Goal: Information Seeking & Learning: Learn about a topic

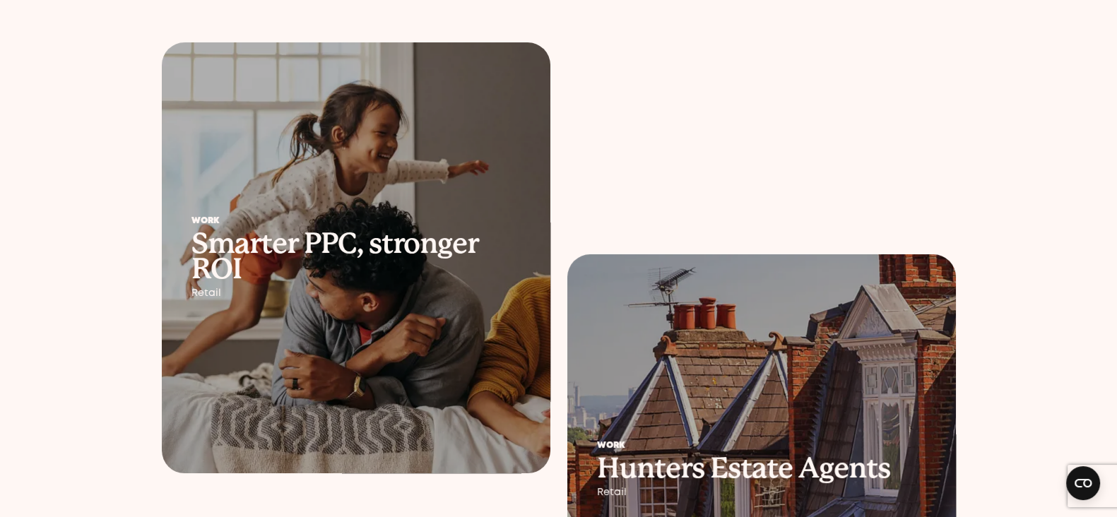
scroll to position [298, 0]
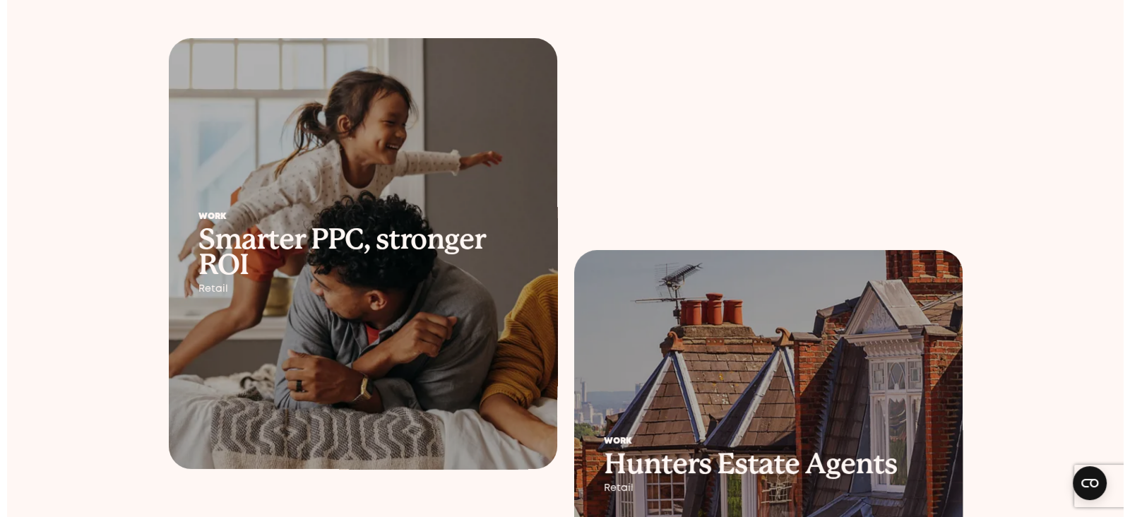
scroll to position [0, 0]
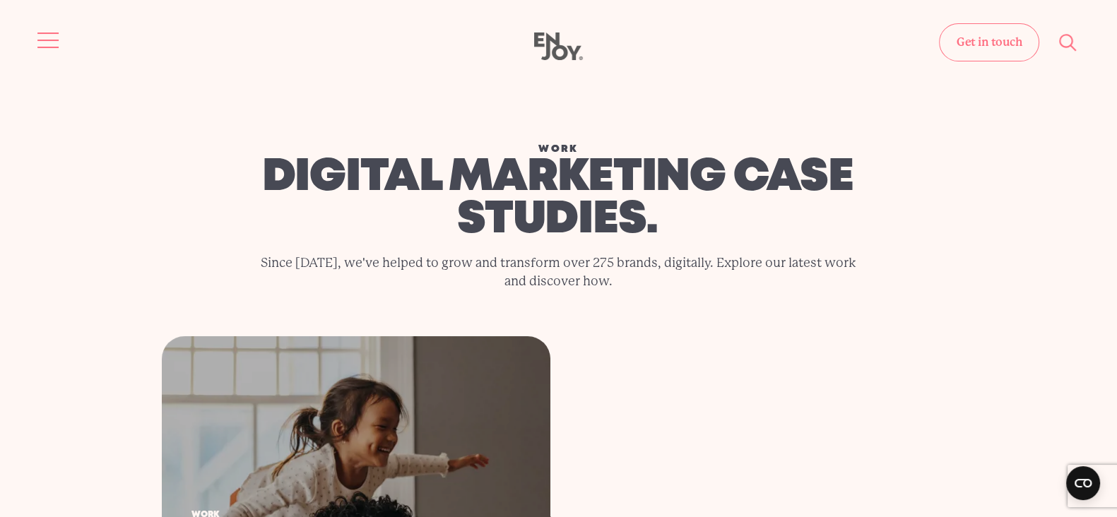
click at [34, 34] on button "Site navigation" at bounding box center [49, 40] width 30 height 30
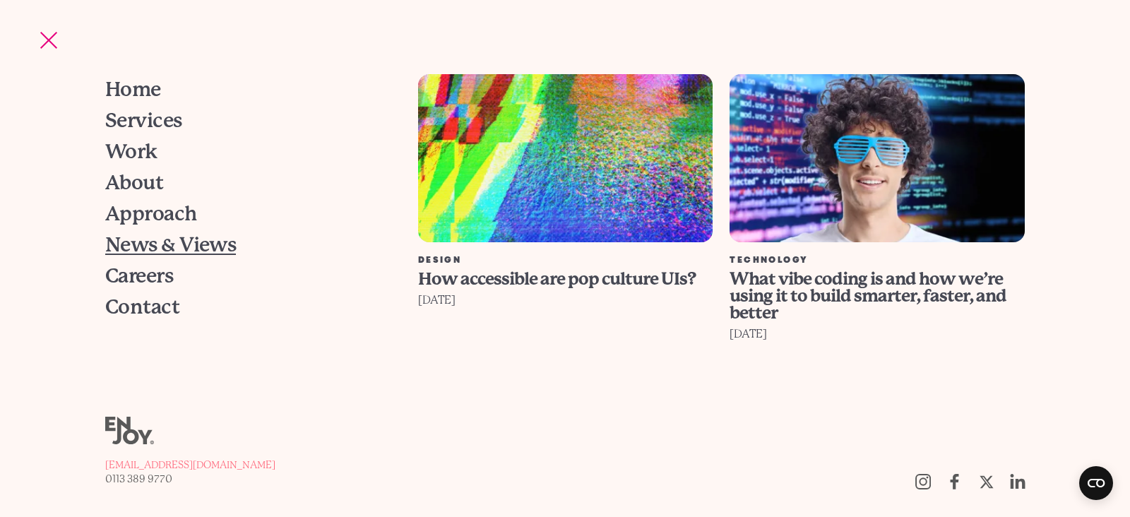
click at [165, 252] on span "News & Views" at bounding box center [170, 245] width 131 height 20
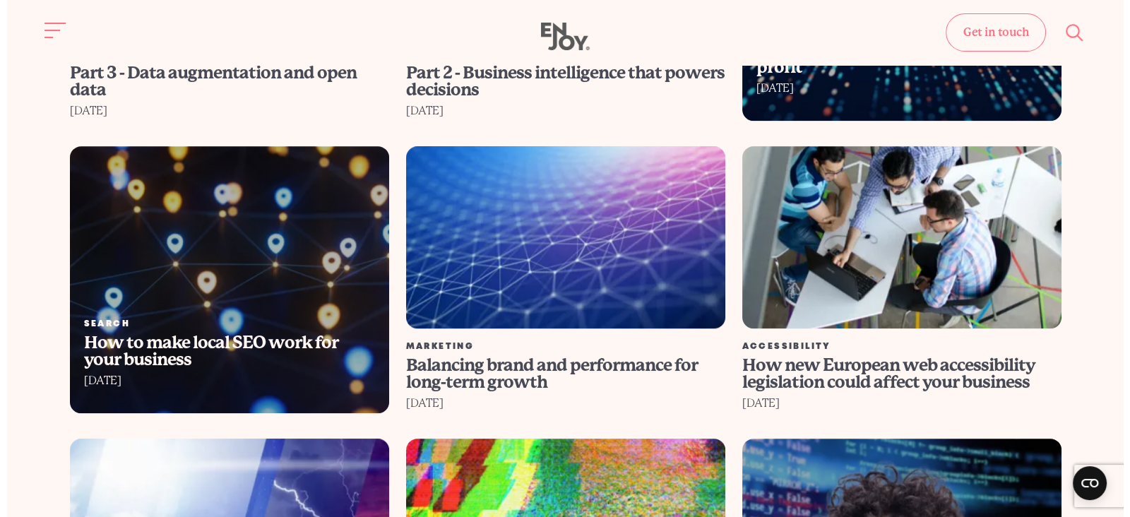
scroll to position [1124, 0]
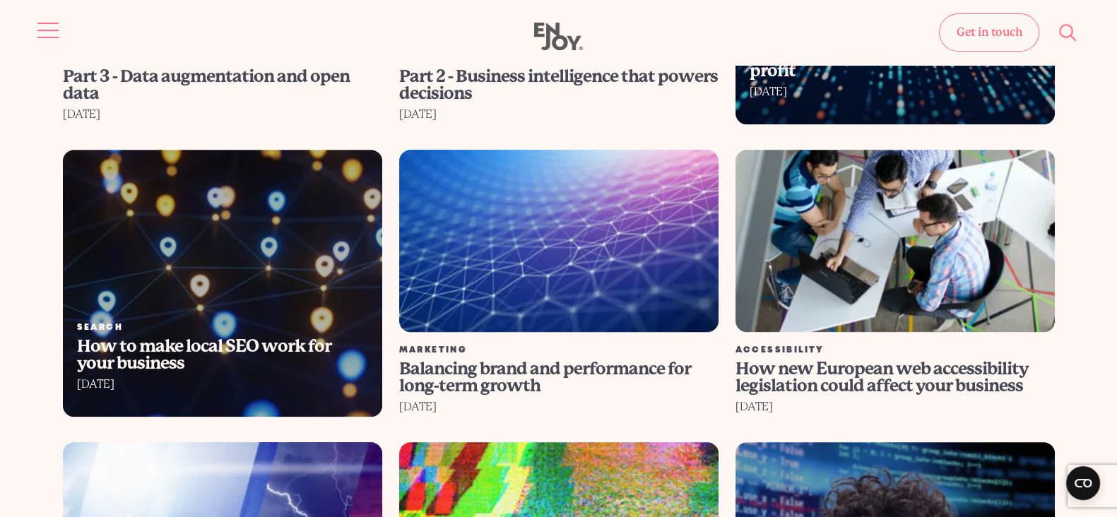
click at [49, 19] on button "Site navigation" at bounding box center [49, 31] width 30 height 30
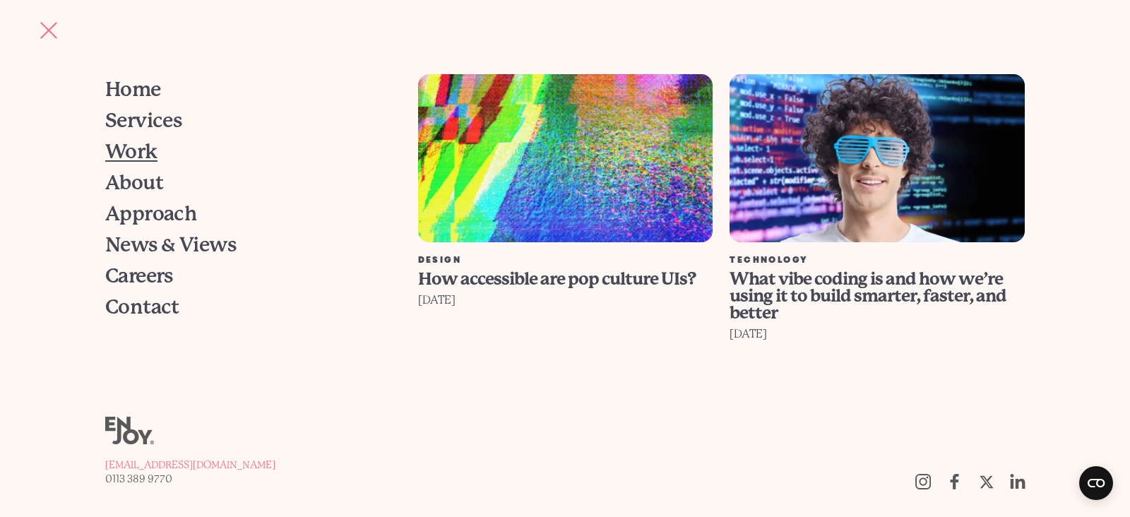
click at [146, 154] on span "Work" at bounding box center [131, 152] width 52 height 20
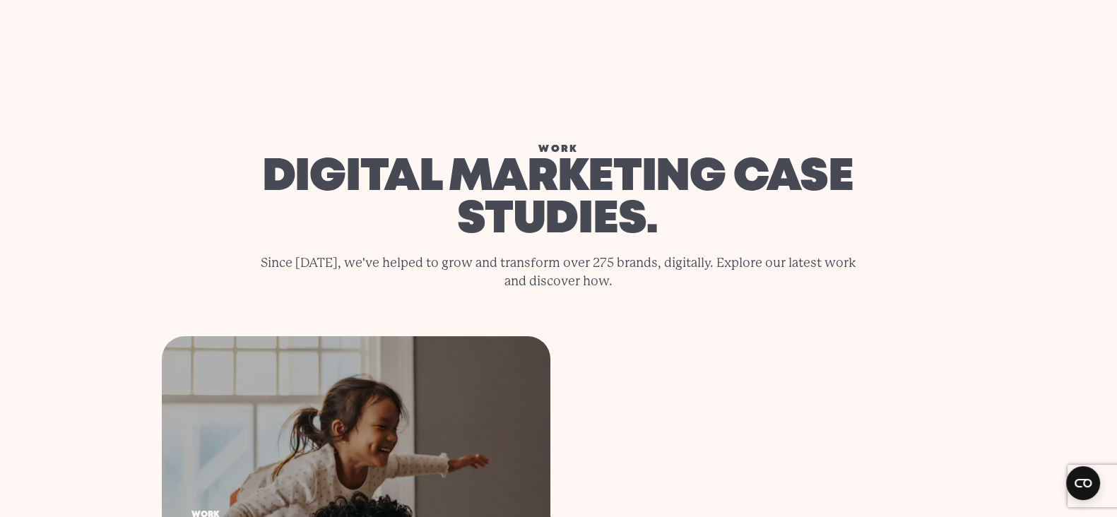
scroll to position [352, 0]
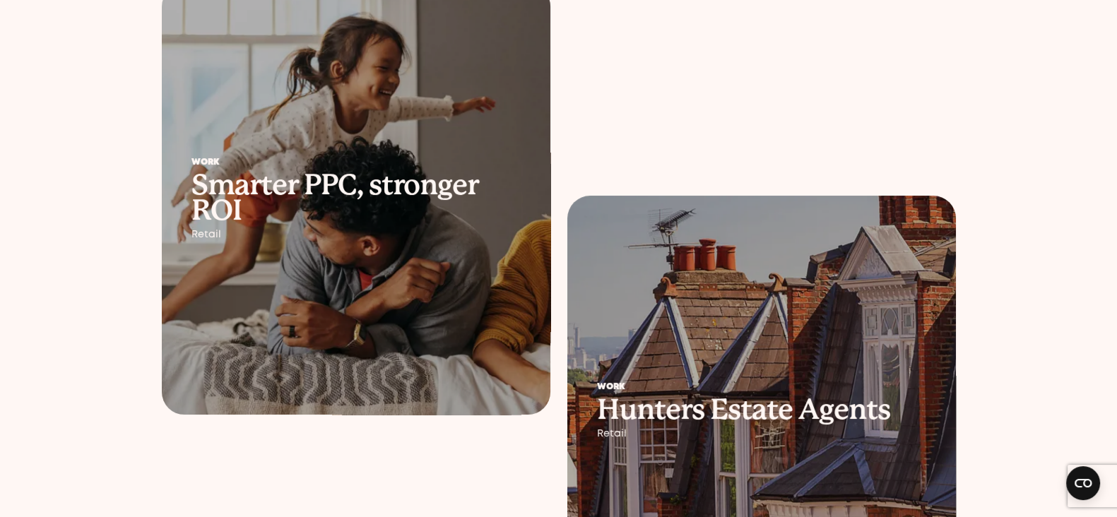
click at [377, 227] on div "Work Smarter PPC, stronger ROI Retail" at bounding box center [356, 199] width 388 height 141
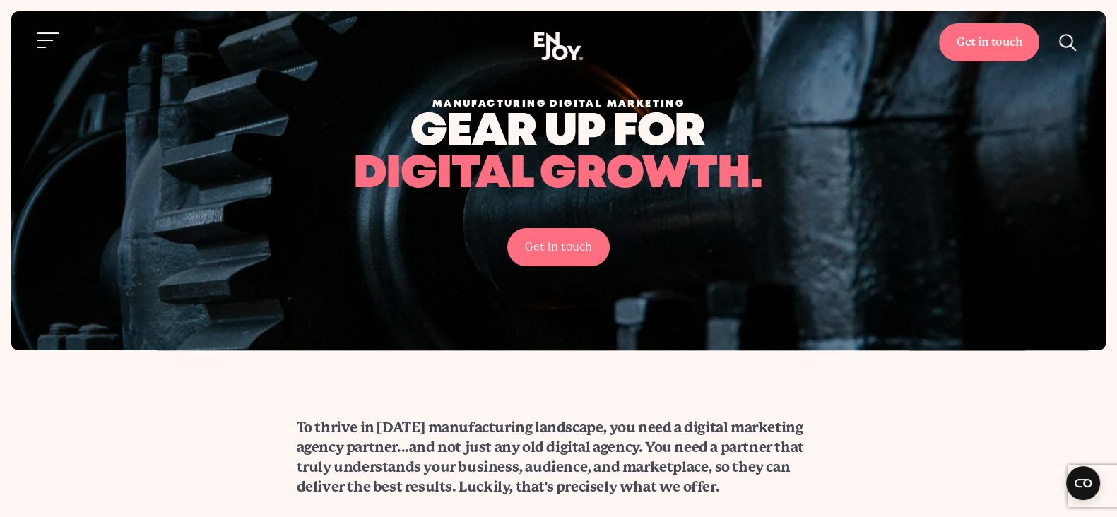
click at [180, 466] on section "To thrive in [DATE] manufacturing landscape, you need a digital marketing agenc…" at bounding box center [558, 457] width 1117 height 79
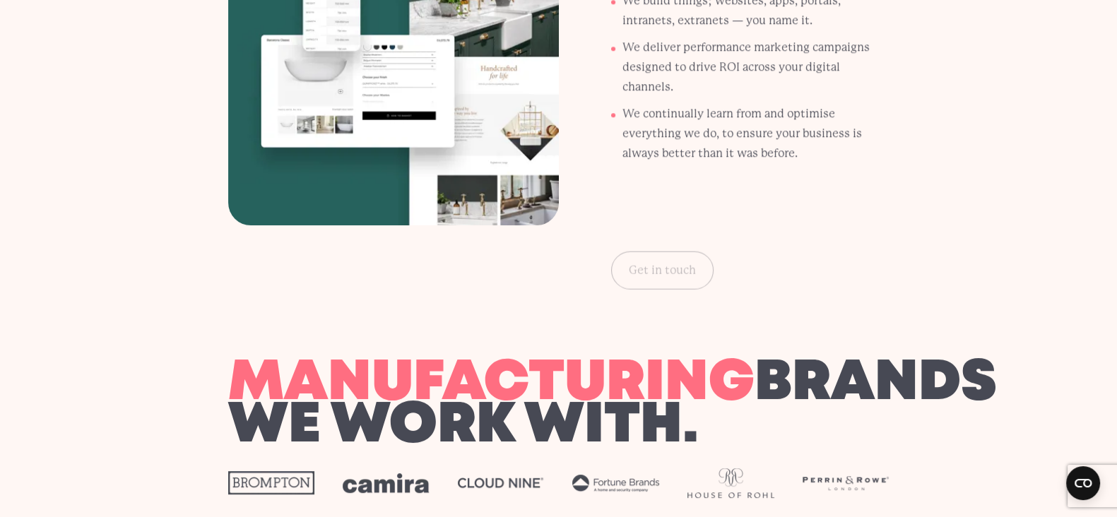
scroll to position [971, 0]
